Goal: Check status: Check status

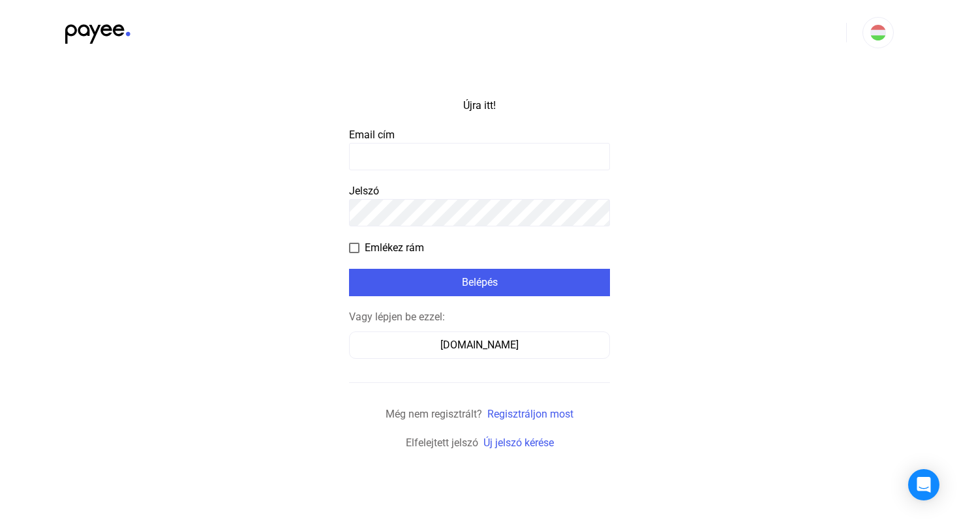
click at [457, 153] on input at bounding box center [479, 156] width 261 height 27
click at [457, 159] on input at bounding box center [479, 156] width 261 height 27
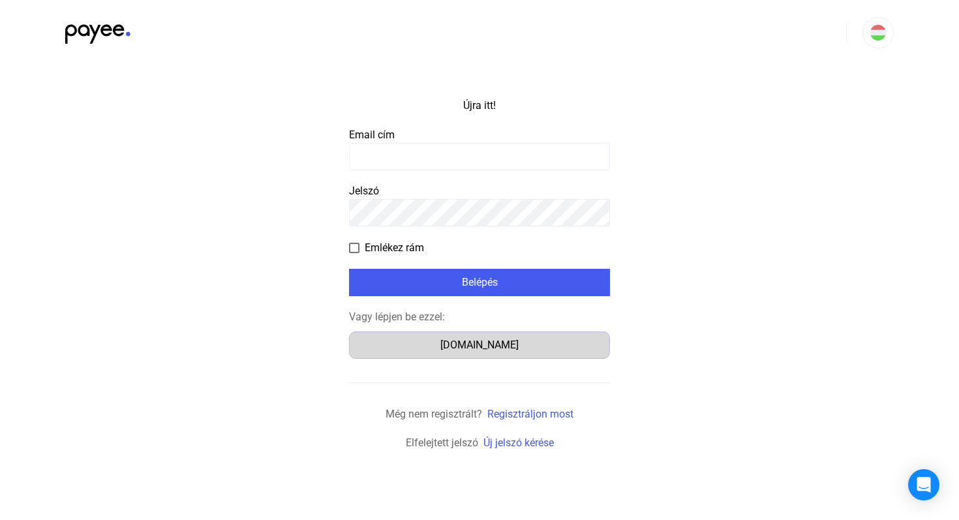
click at [469, 337] on button "[DOMAIN_NAME]" at bounding box center [479, 344] width 261 height 27
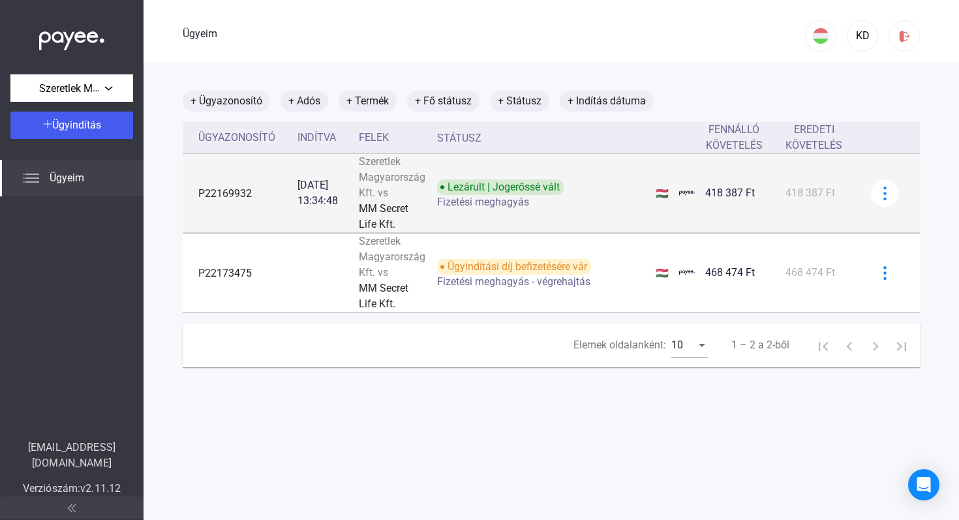
click at [529, 196] on font "Fizetési meghagyás" at bounding box center [483, 202] width 92 height 12
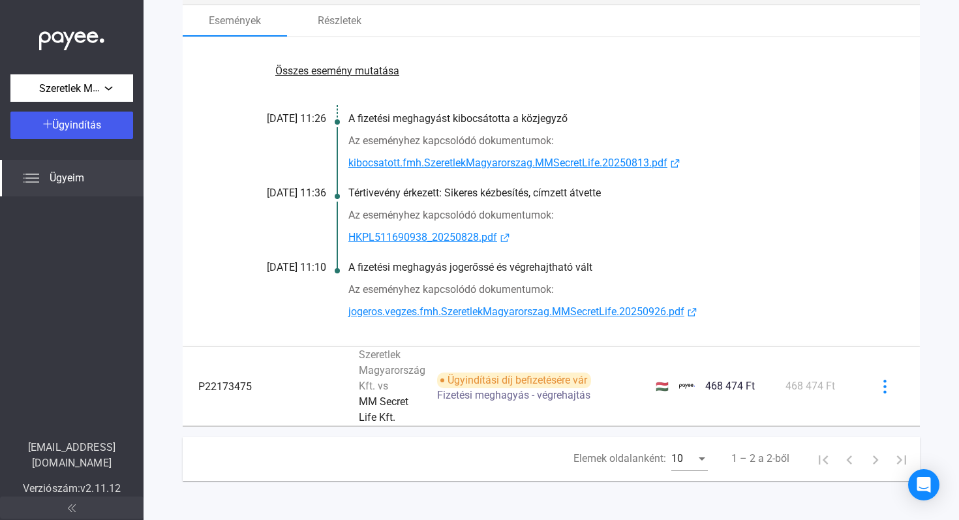
scroll to position [234, 0]
click at [494, 310] on font "jogeros.vegzes.fmh.SzeretlekMagyarorszag.MMSecretLife.20250926.pdf" at bounding box center [516, 311] width 336 height 12
click at [439, 162] on font "kibocsatott.fmh.SzeretlekMagyarorszag.MMSecretLife.20250813.pdf" at bounding box center [507, 163] width 319 height 12
